Goal: Go to known website: Go to known website

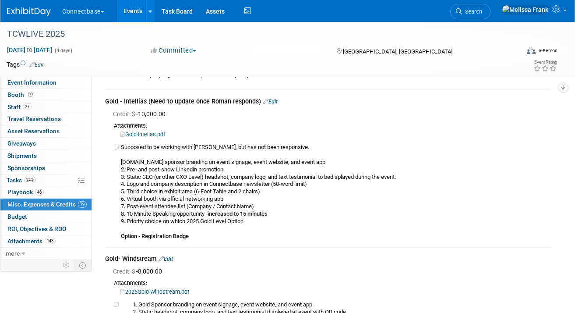
scroll to position [2542, 0]
click at [132, 4] on link "Events" at bounding box center [133, 11] width 32 height 22
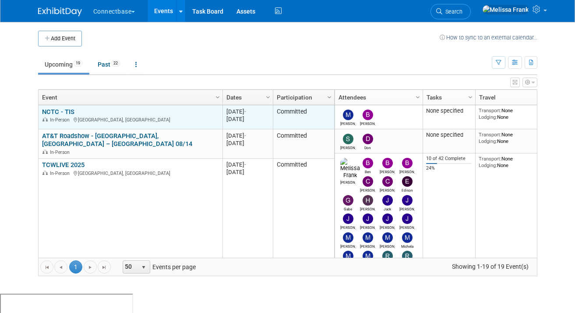
click at [68, 110] on link "NCTC - TIS" at bounding box center [58, 112] width 32 height 8
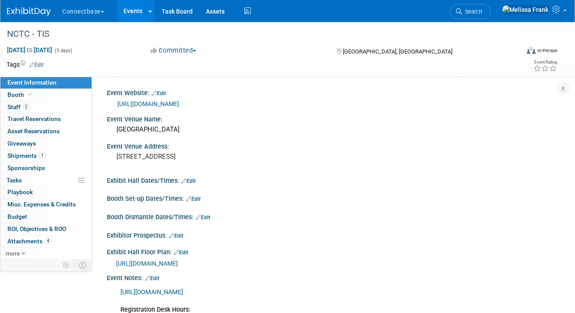
click at [154, 100] on link "https://www.nctconline.org/the-independent-show-2025/" at bounding box center [148, 103] width 62 height 7
